Goal: Information Seeking & Learning: Understand process/instructions

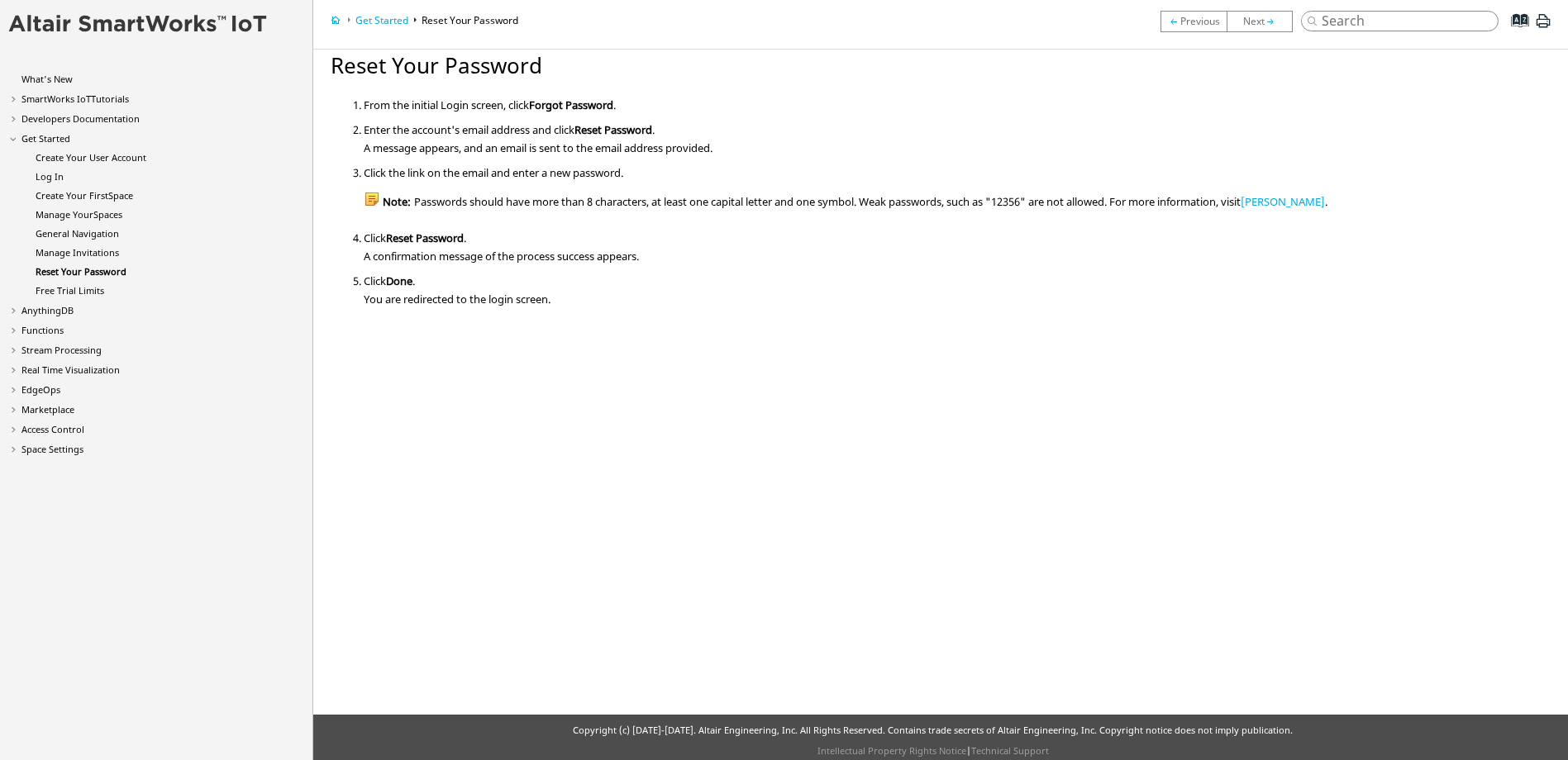
click at [1356, 15] on input "search" at bounding box center [1399, 21] width 198 height 21
type input "forgot password"
click at [1302, 12] on button "Search Help" at bounding box center [1309, 20] width 16 height 15
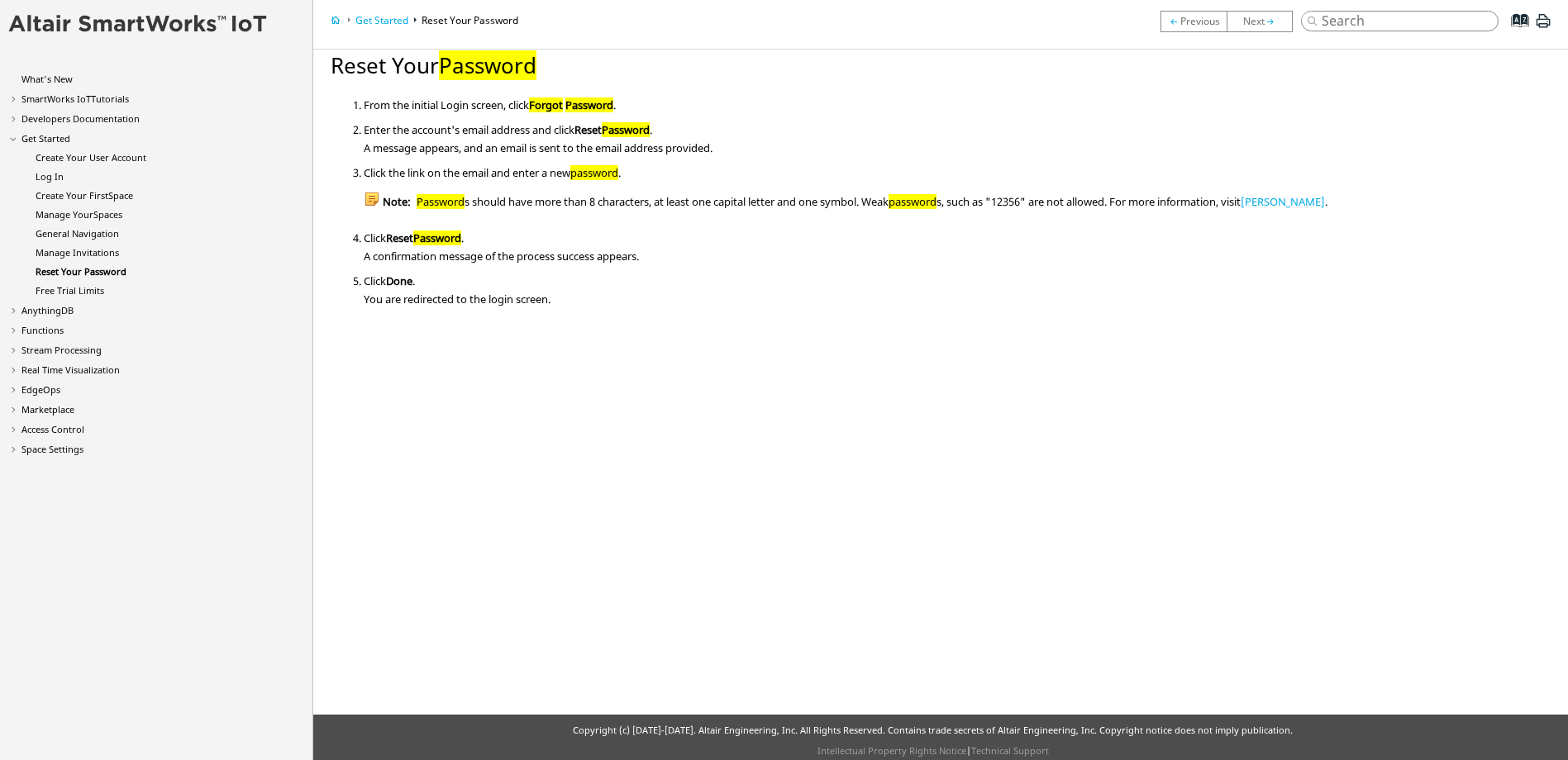
drag, startPoint x: 516, startPoint y: 304, endPoint x: 526, endPoint y: 301, distance: 10.4
click at [525, 301] on div "You are redirected to the login screen." at bounding box center [853, 297] width 979 height 18
drag, startPoint x: 526, startPoint y: 301, endPoint x: 591, endPoint y: 264, distance: 74.8
click at [591, 265] on ol "From the initial Login screen, click Forgot Password . Enter the account's emai…" at bounding box center [837, 205] width 1013 height 215
drag, startPoint x: 591, startPoint y: 264, endPoint x: 667, endPoint y: 194, distance: 103.3
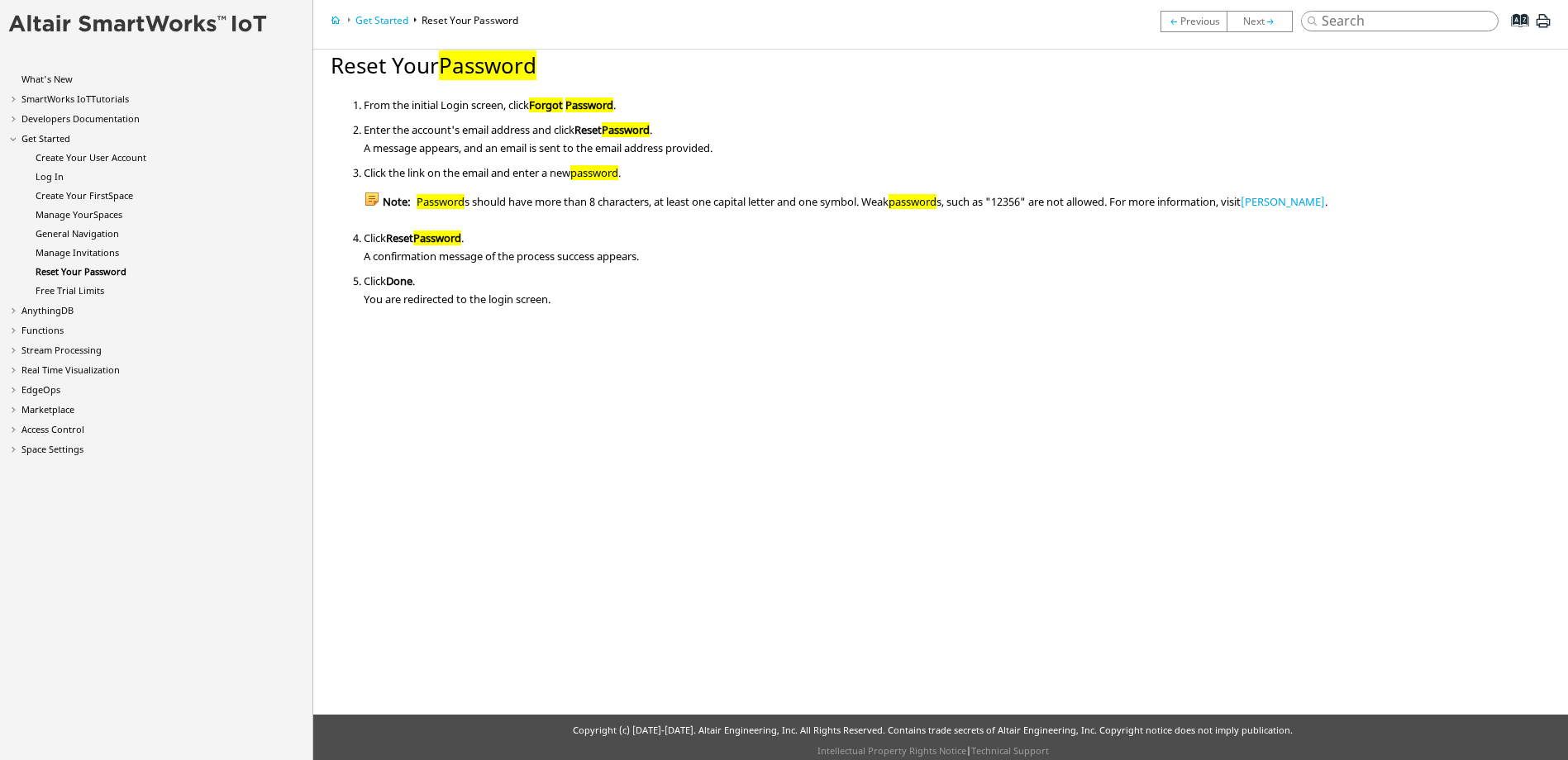
click at [667, 194] on div "Note: Password s should have more than 8 characters, at least one capital lette…" at bounding box center [853, 194] width 979 height 29
copy div "a"
click at [979, 201] on div "Note: Password s should have more than 8 characters, at least one capital lette…" at bounding box center [853, 201] width 979 height 15
click at [1026, 203] on div "Note: Password s should have more than 8 characters, at least one capital lette…" at bounding box center [853, 201] width 979 height 15
drag, startPoint x: 495, startPoint y: 79, endPoint x: 428, endPoint y: 69, distance: 67.7
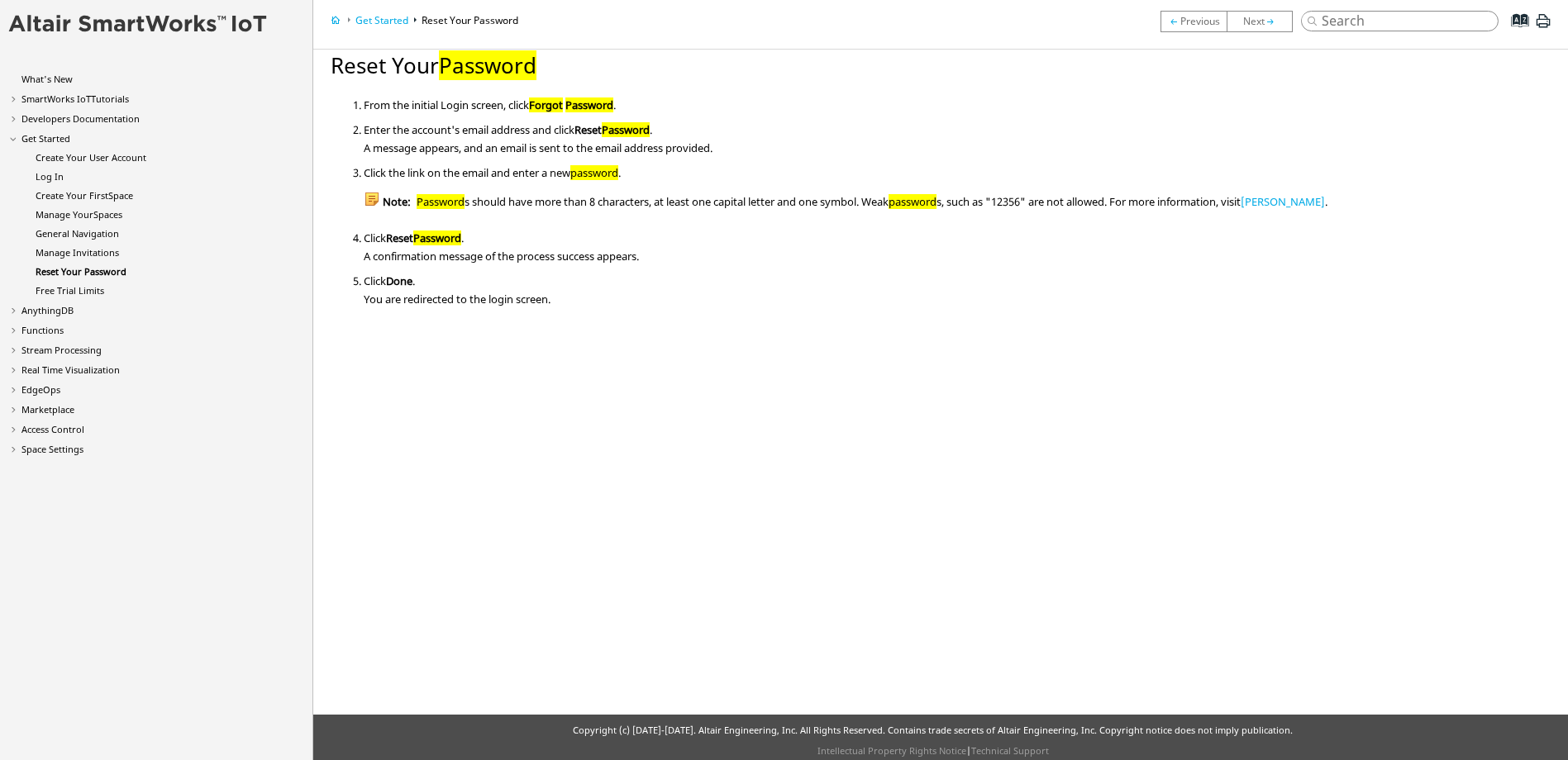
click at [494, 79] on span "Password" at bounding box center [488, 65] width 98 height 30
drag, startPoint x: 398, startPoint y: 62, endPoint x: 404, endPoint y: 56, distance: 8.5
click at [398, 61] on h1 "Reset Your Password" at bounding box center [837, 39] width 1013 height 78
click at [404, 56] on h1 "Reset Your Password" at bounding box center [837, 39] width 1013 height 78
drag, startPoint x: 415, startPoint y: 48, endPoint x: 396, endPoint y: 38, distance: 21.5
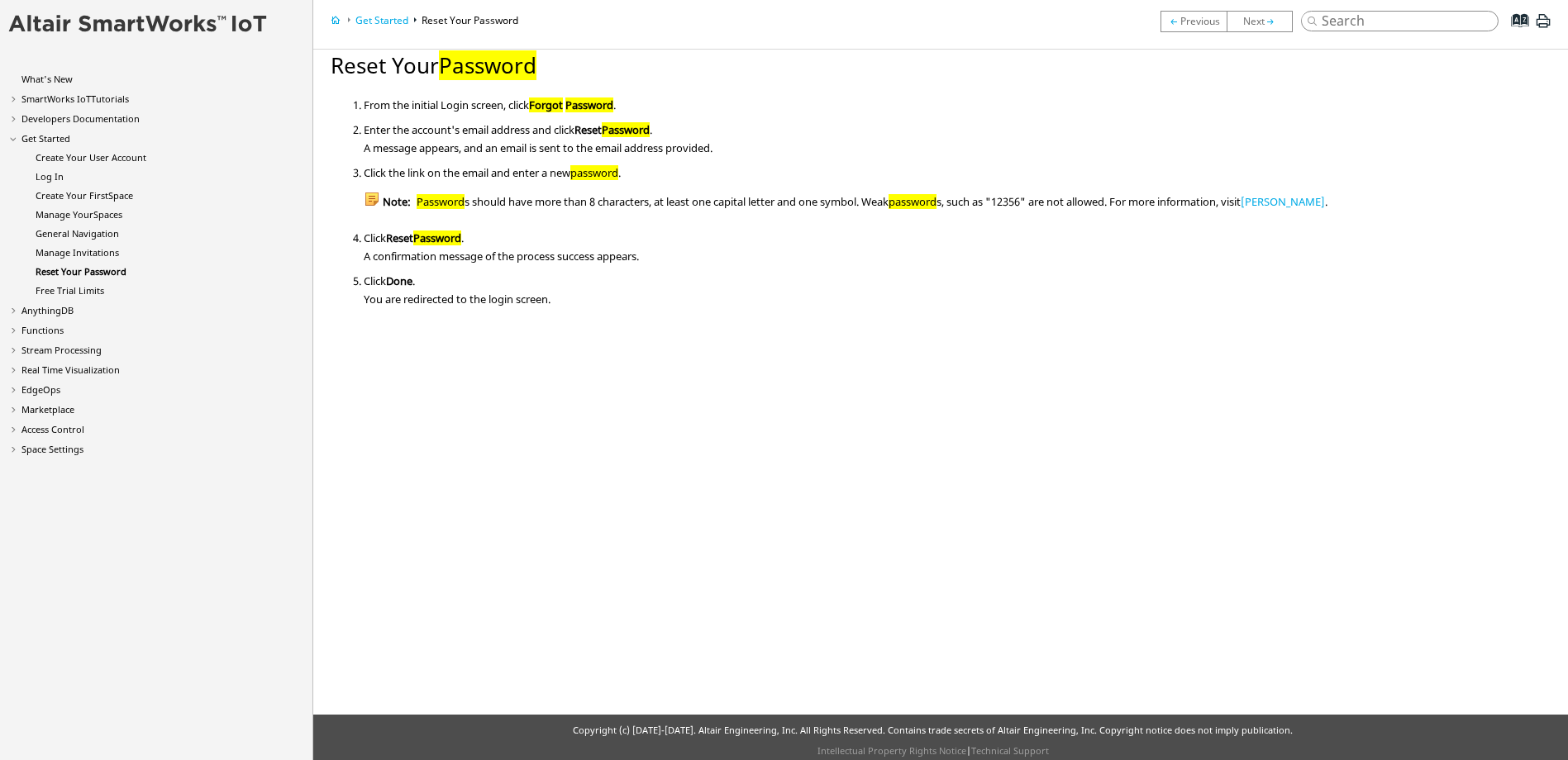
click at [415, 47] on nav "SmartWorks Home Get Started Log in to your account and create your first Space …" at bounding box center [932, 25] width 1271 height 50
